Goal: Transaction & Acquisition: Download file/media

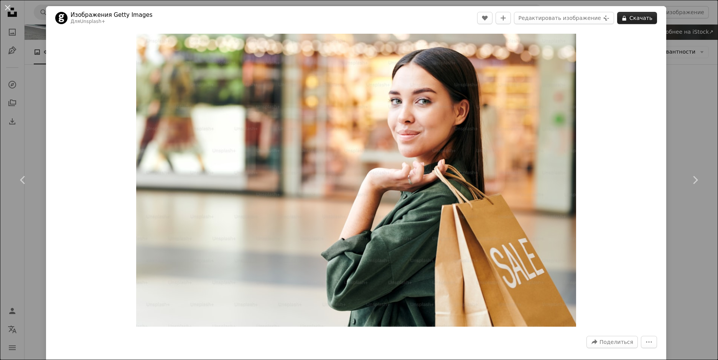
click at [622, 20] on icon at bounding box center [624, 18] width 4 height 5
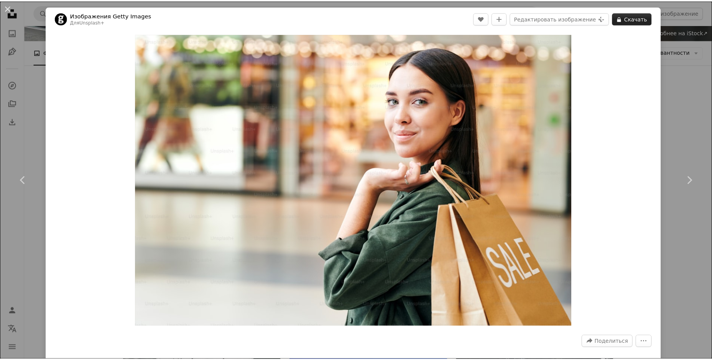
scroll to position [77, 0]
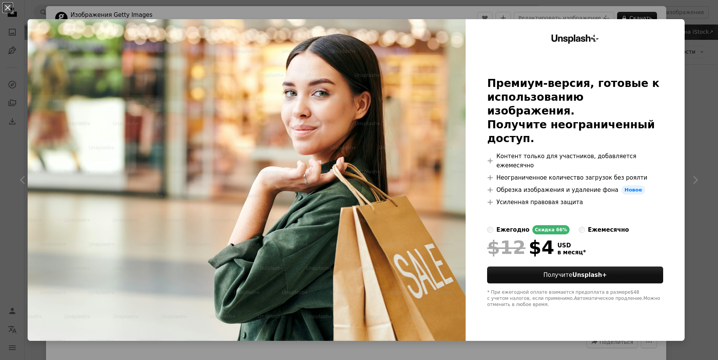
click at [698, 159] on div "An X shape Unsplash+ Премиум-версия, готовые к использованию изображения. Получ…" at bounding box center [359, 180] width 718 height 360
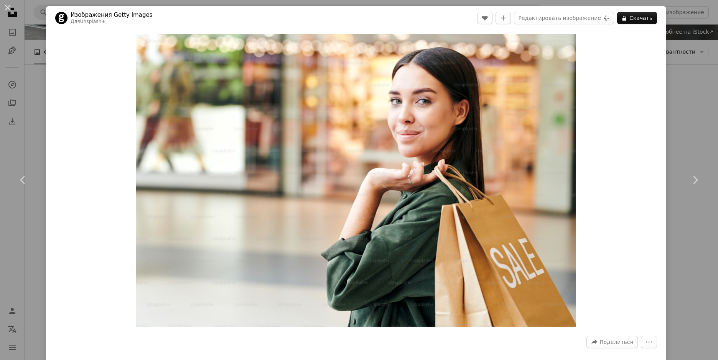
click at [693, 92] on div "An X shape Chevron left Chevron right Изображения Getty Images Для Unsplash+ A …" at bounding box center [359, 180] width 718 height 360
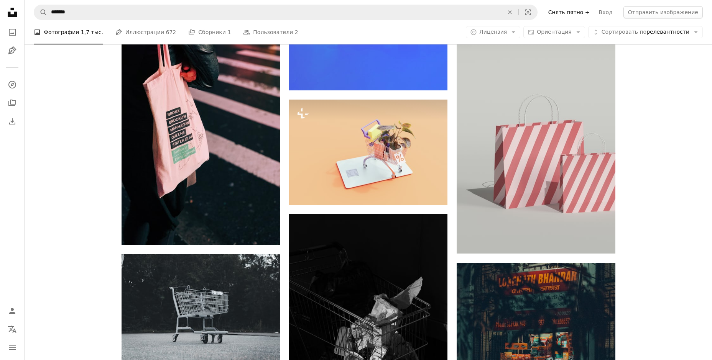
scroll to position [499, 0]
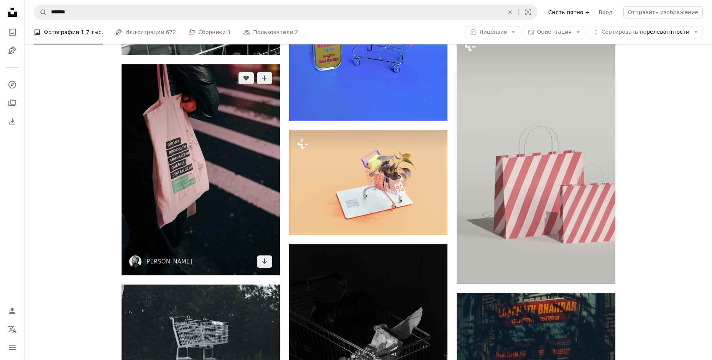
click at [208, 176] on img at bounding box center [201, 169] width 158 height 211
click at [216, 176] on img at bounding box center [201, 169] width 158 height 211
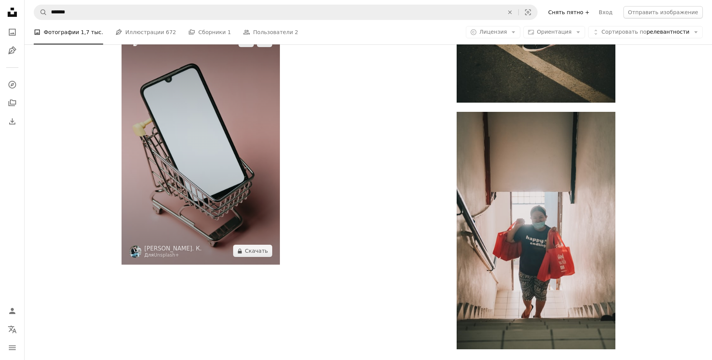
scroll to position [2531, 0]
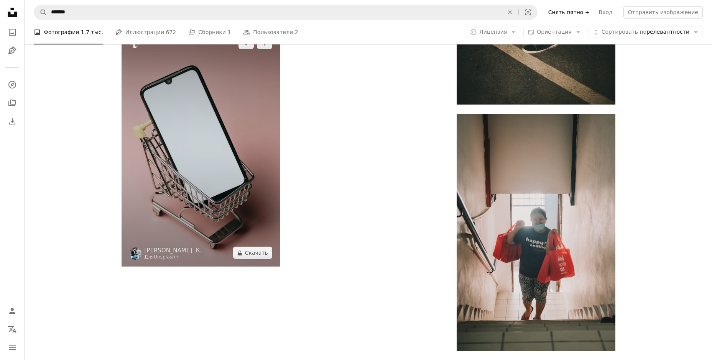
click at [233, 170] on img at bounding box center [201, 148] width 158 height 238
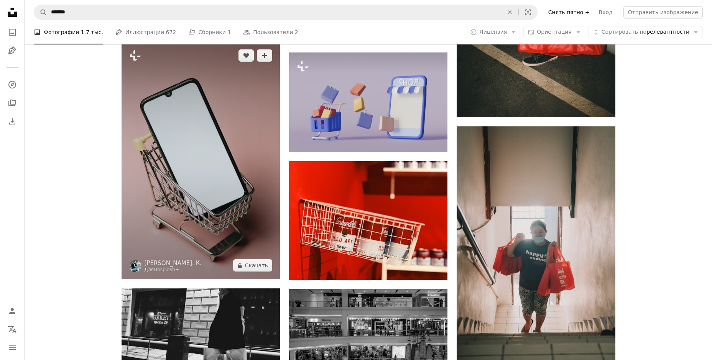
scroll to position [2531, 0]
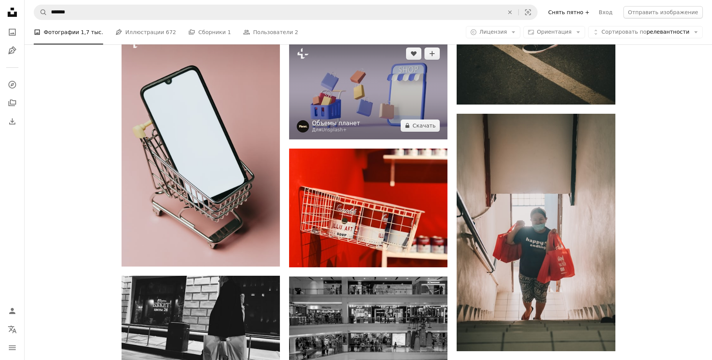
click at [331, 121] on ya-tr-span "Объемы планет" at bounding box center [336, 123] width 48 height 7
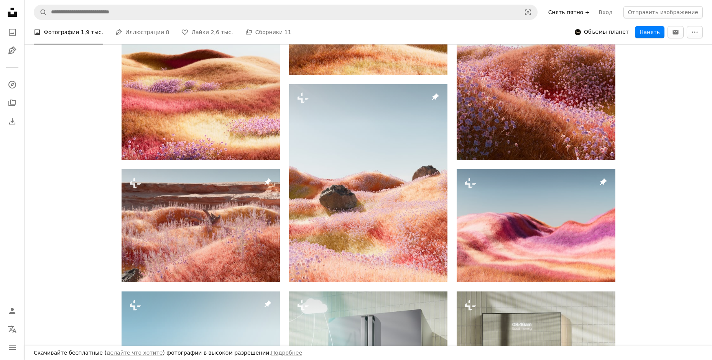
scroll to position [268, 0]
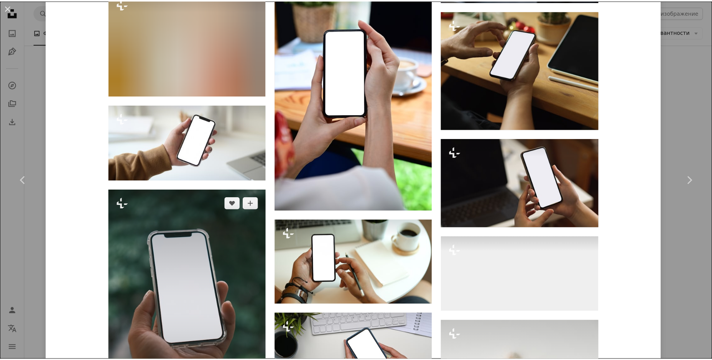
scroll to position [3176, 0]
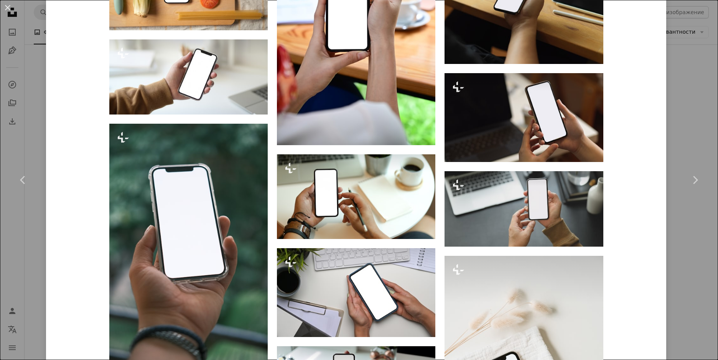
click at [679, 70] on div "An X shape Chevron left Chevron right А. К. Для Unsplash+ A heart A plus sign Р…" at bounding box center [359, 180] width 718 height 360
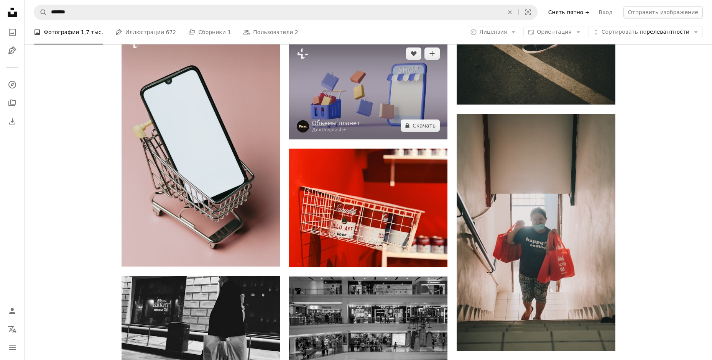
click at [330, 105] on img at bounding box center [368, 90] width 158 height 100
click at [300, 64] on img at bounding box center [368, 90] width 158 height 100
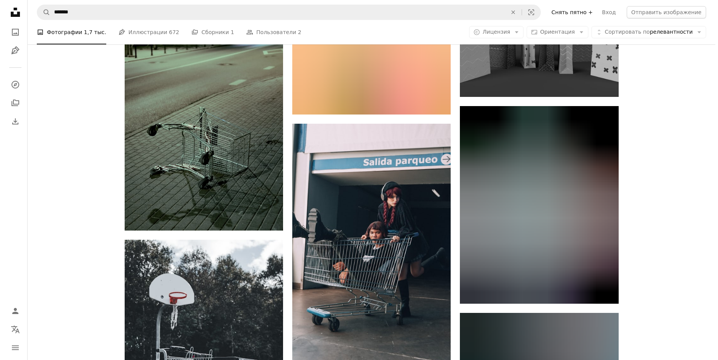
scroll to position [2915, 0]
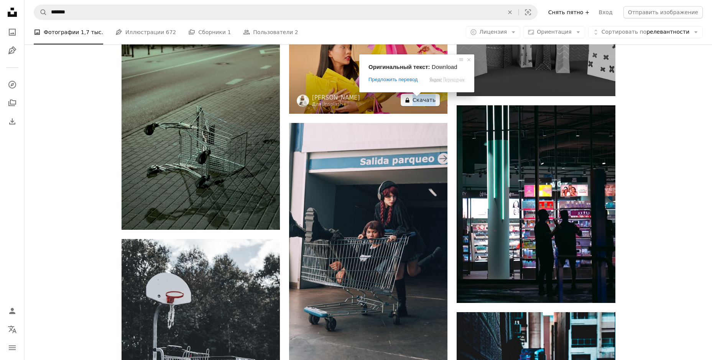
click at [420, 105] on ya-tr-span "Скачать" at bounding box center [424, 100] width 23 height 12
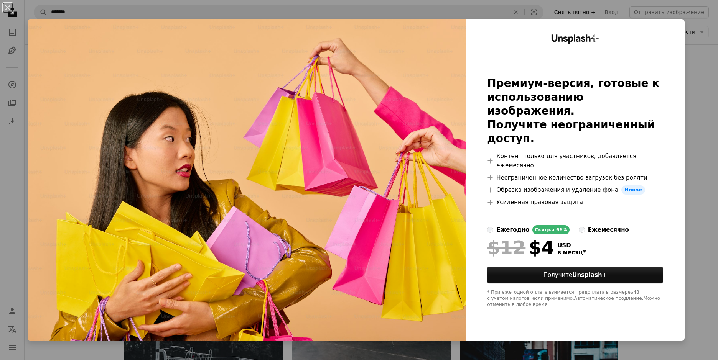
click at [690, 44] on div "An X shape Unsplash+ Премиум-версия, готовые к использованию изображения. Получ…" at bounding box center [359, 180] width 718 height 360
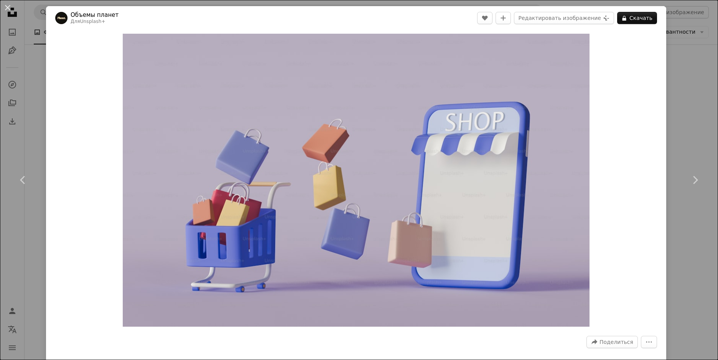
click at [662, 31] on div "An X shape Chevron left Chevron right Объемы планет Для Unsplash+ A heart A plu…" at bounding box center [359, 180] width 718 height 360
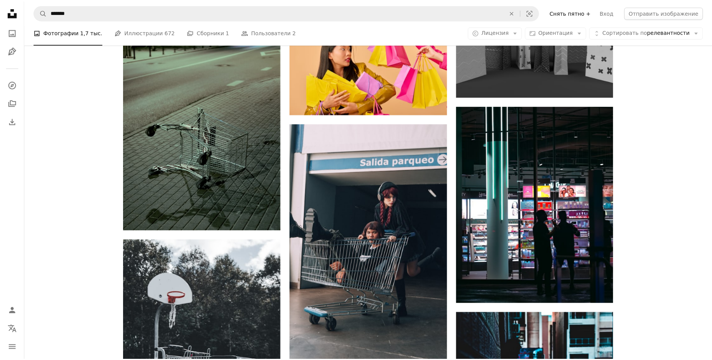
scroll to position [2531, 0]
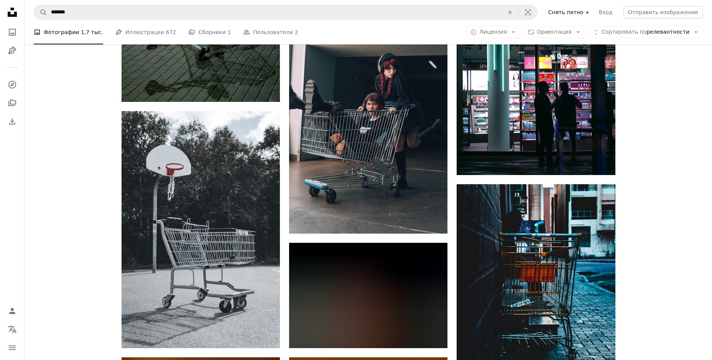
scroll to position [3030, 0]
